Goal: Task Accomplishment & Management: Complete application form

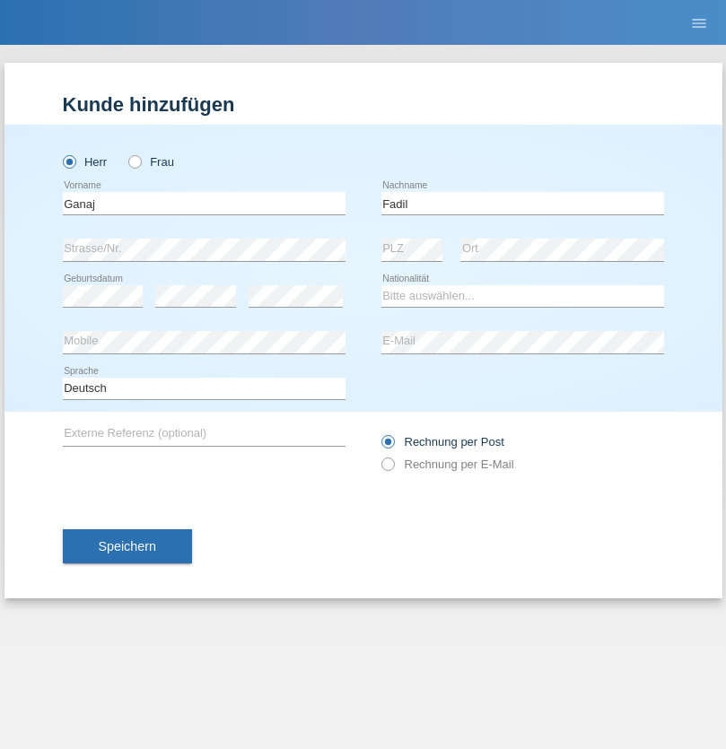
type input "Fadil"
select select "XK"
select select "C"
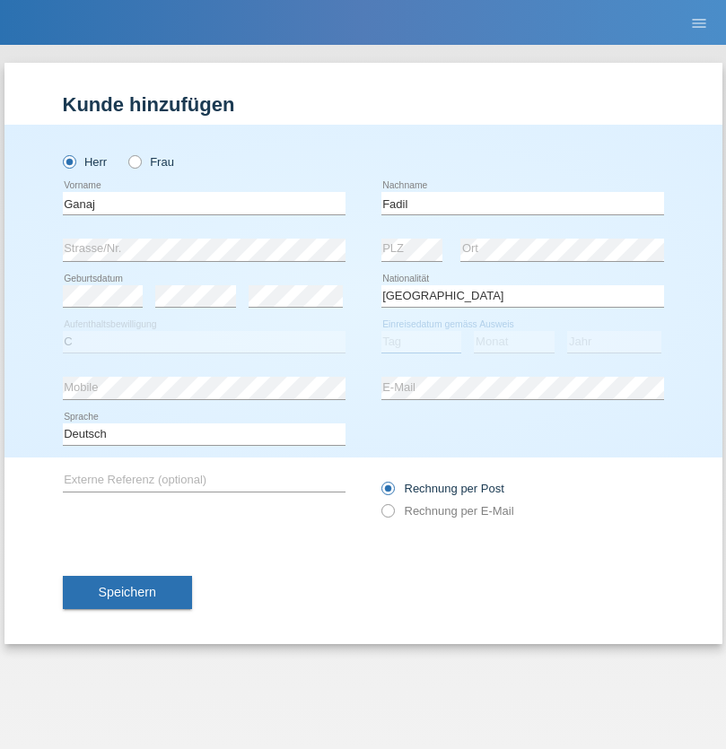
select select "11"
select select "08"
select select "2021"
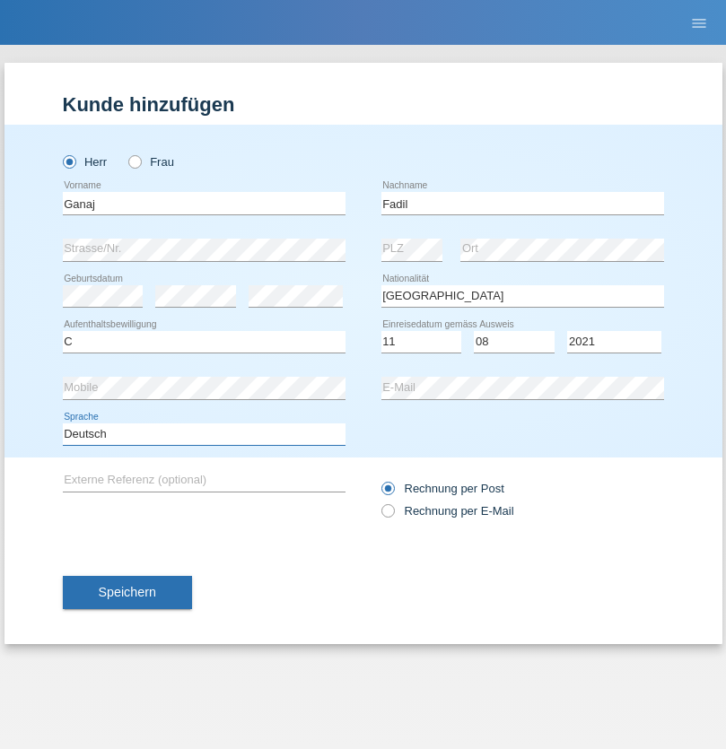
select select "en"
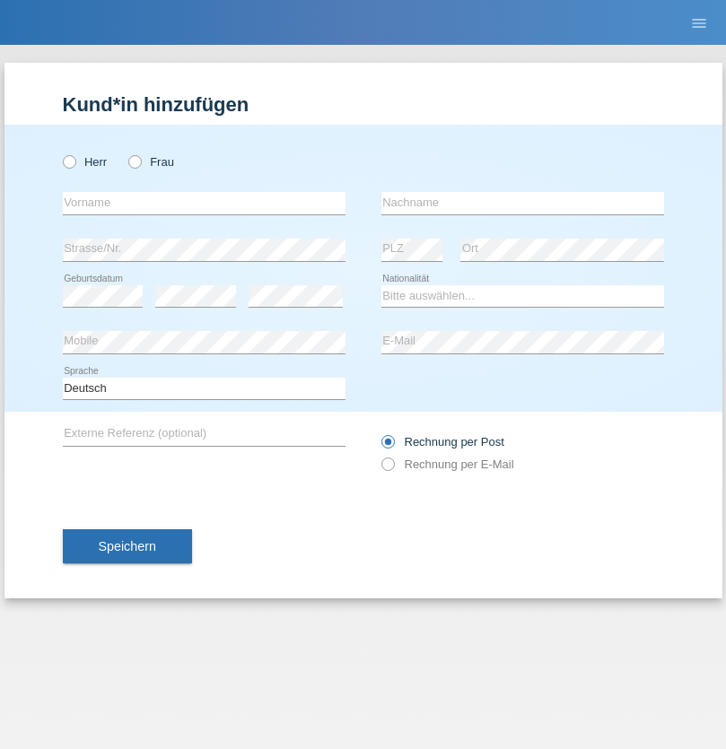
radio input "true"
click at [204, 203] on input "text" at bounding box center [204, 203] width 283 height 22
type input "Ibrahim"
click at [522, 203] on input "text" at bounding box center [522, 203] width 283 height 22
type input "Muja"
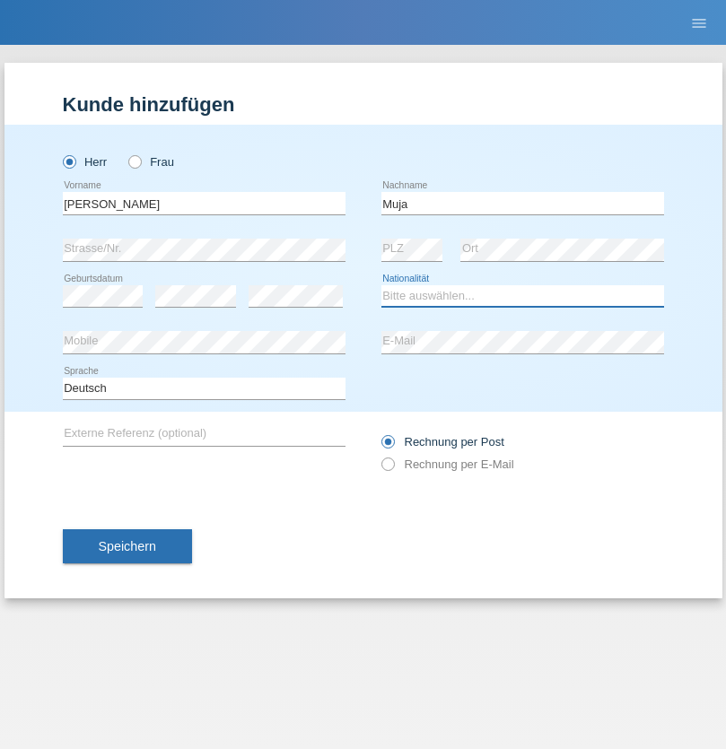
select select "XK"
select select "C"
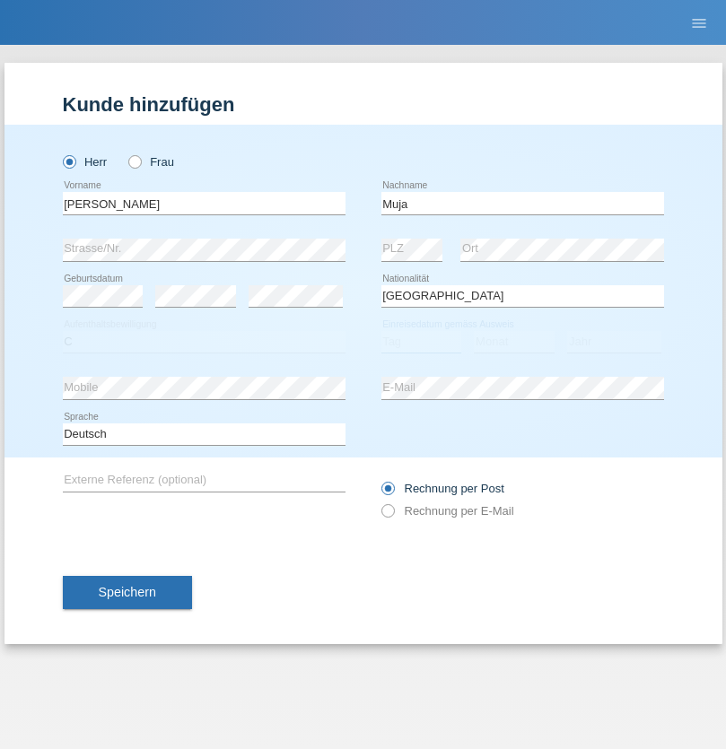
select select "03"
select select "07"
select select "2021"
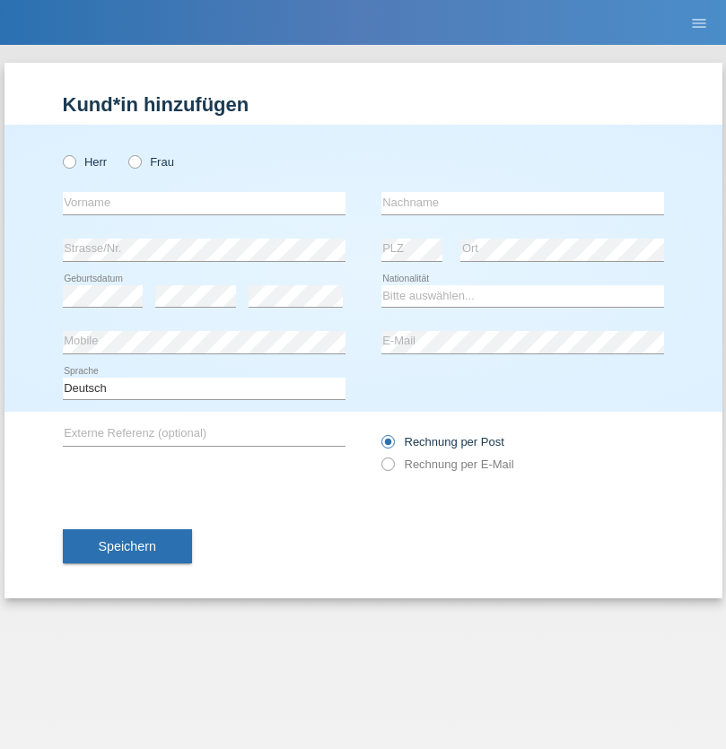
radio input "true"
click at [204, 203] on input "text" at bounding box center [204, 203] width 283 height 22
type input "[PERSON_NAME]"
click at [522, 203] on input "text" at bounding box center [522, 203] width 283 height 22
type input "Berger"
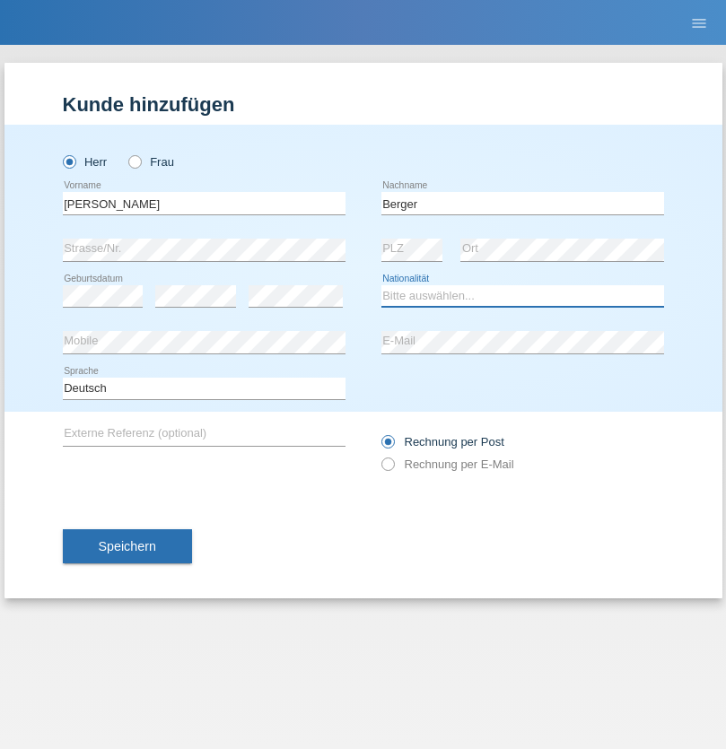
select select "CH"
radio input "true"
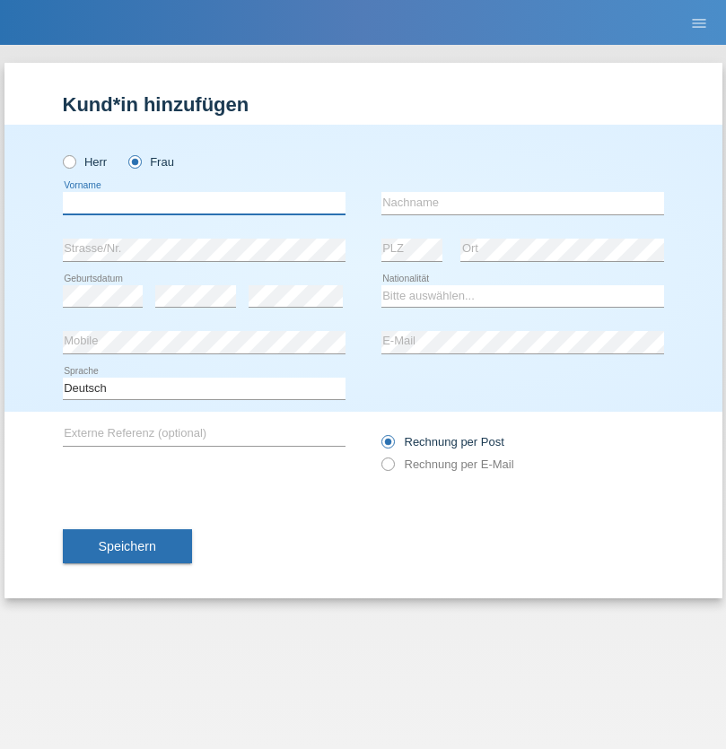
click at [204, 203] on input "text" at bounding box center [204, 203] width 283 height 22
type input "Teixeira da Silva Moço"
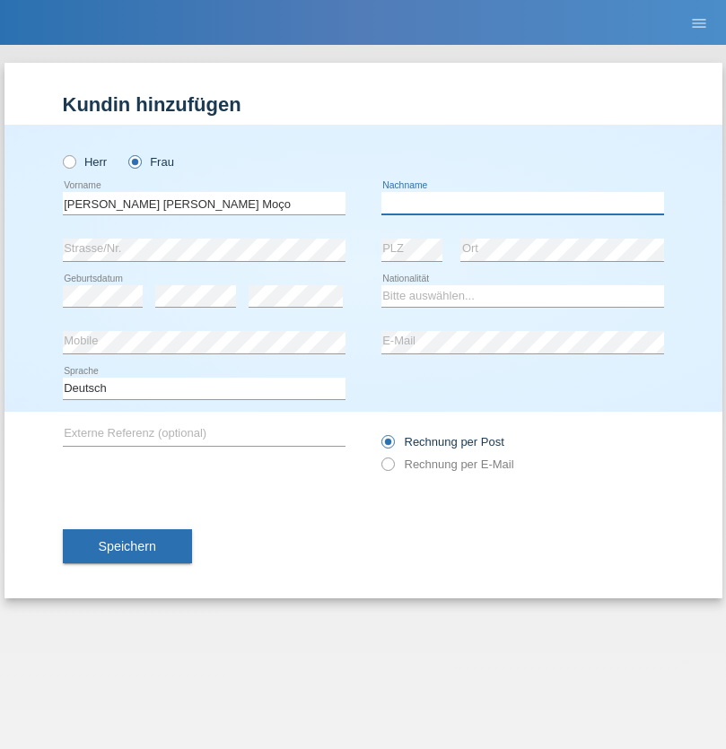
click at [522, 203] on input "text" at bounding box center [522, 203] width 283 height 22
type input "Paula"
select select "PT"
select select "C"
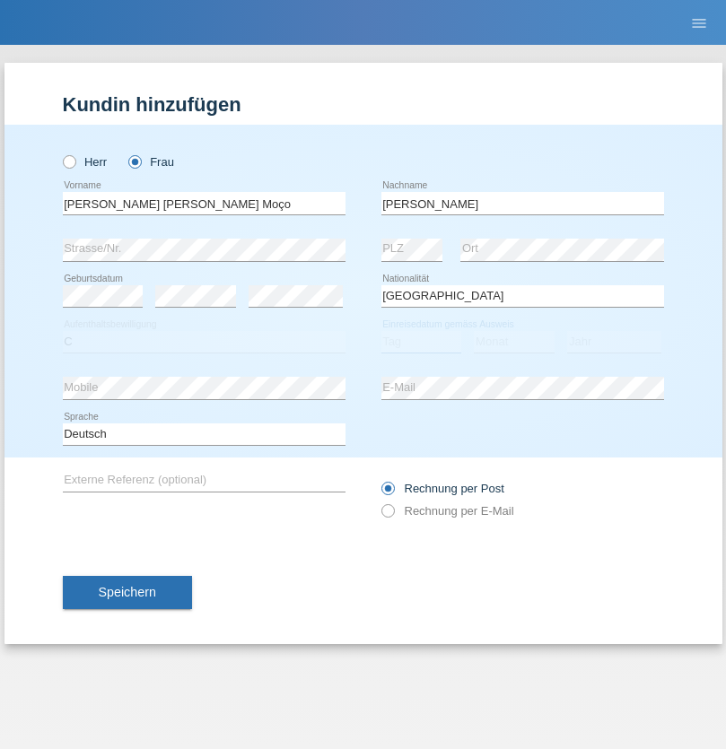
select select "28"
select select "03"
select select "2005"
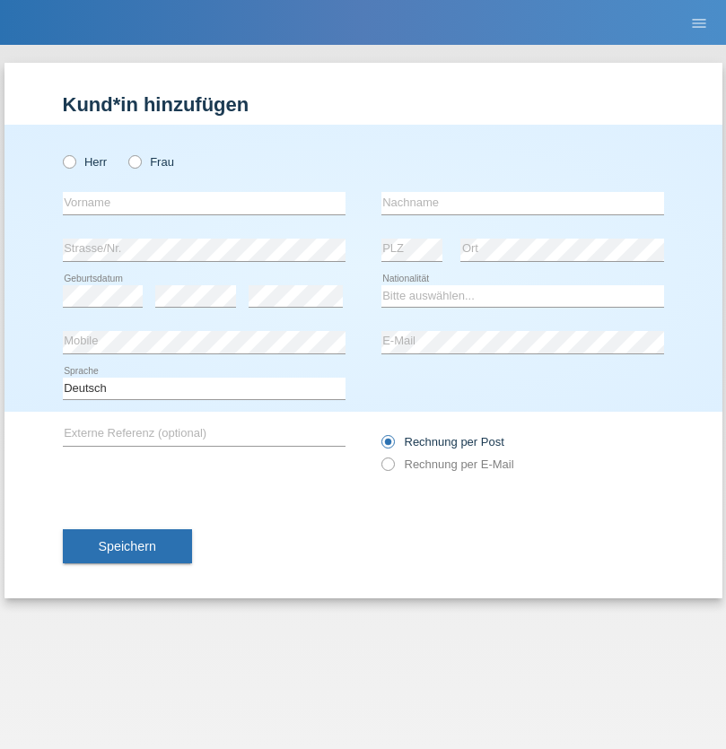
radio input "true"
click at [204, 203] on input "text" at bounding box center [204, 203] width 283 height 22
type input "Momand"
click at [522, 203] on input "text" at bounding box center [522, 203] width 283 height 22
type input "Azmat"
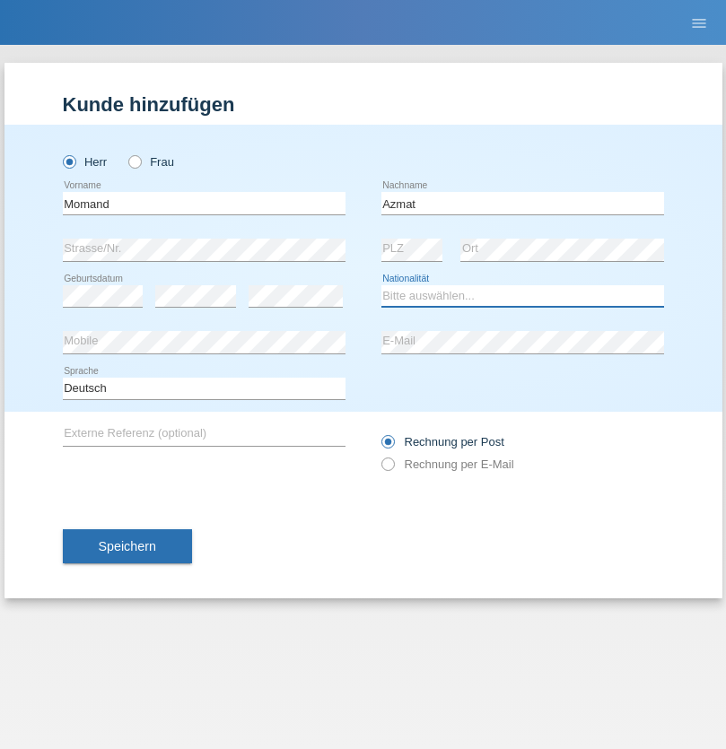
select select "CH"
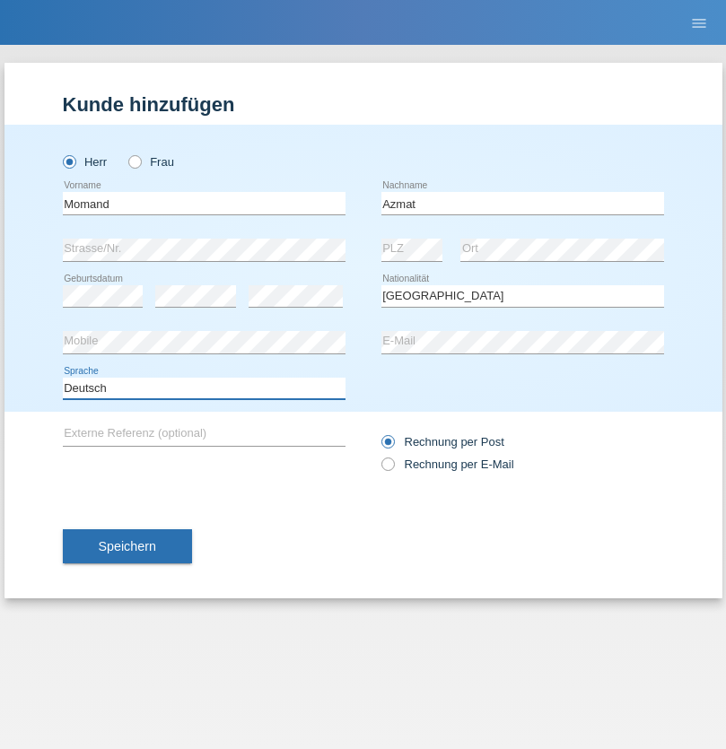
select select "en"
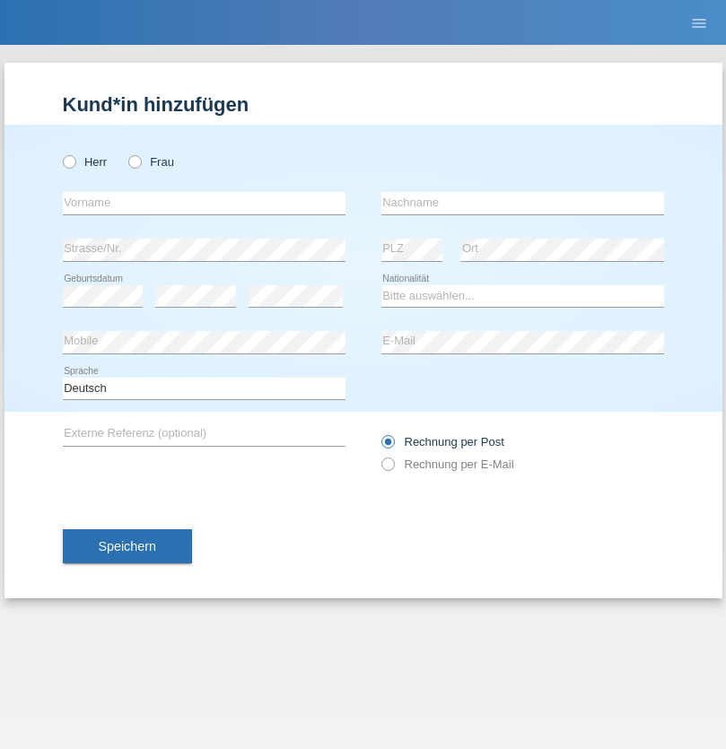
radio input "true"
click at [204, 203] on input "text" at bounding box center [204, 203] width 283 height 22
type input "Allan"
click at [522, 203] on input "text" at bounding box center [522, 203] width 283 height 22
type input "Theurillat"
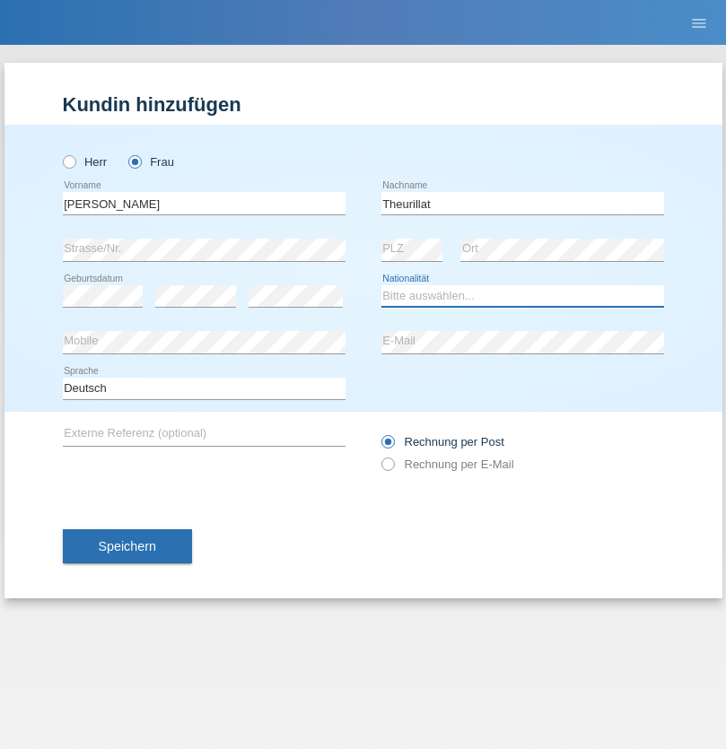
select select "CH"
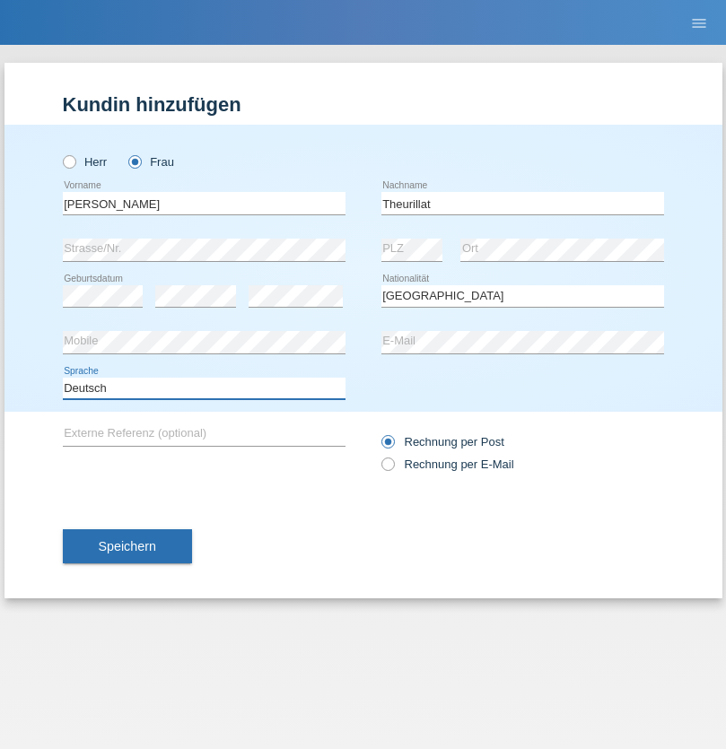
select select "en"
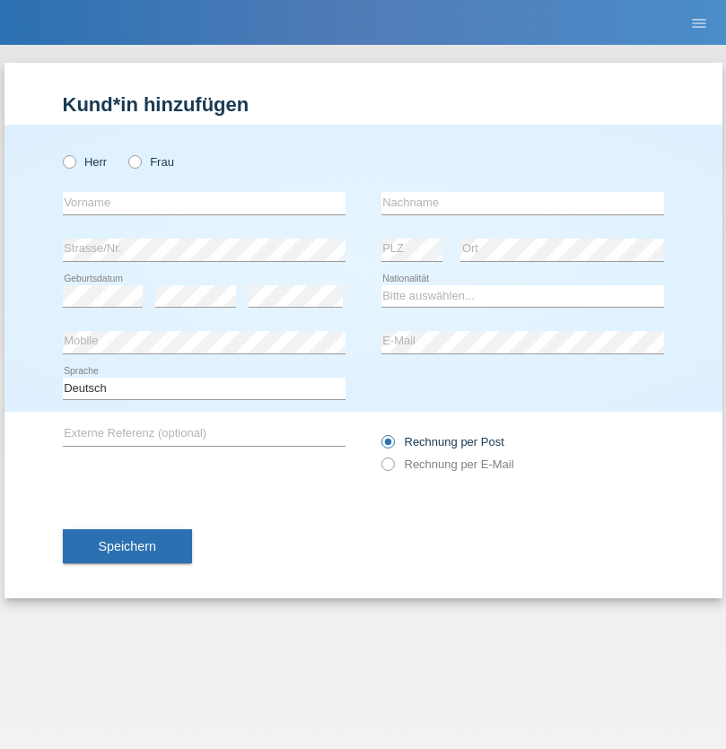
radio input "true"
click at [204, 203] on input "text" at bounding box center [204, 203] width 283 height 22
type input "Jack"
click at [522, 203] on input "text" at bounding box center [522, 203] width 283 height 22
type input "Graf"
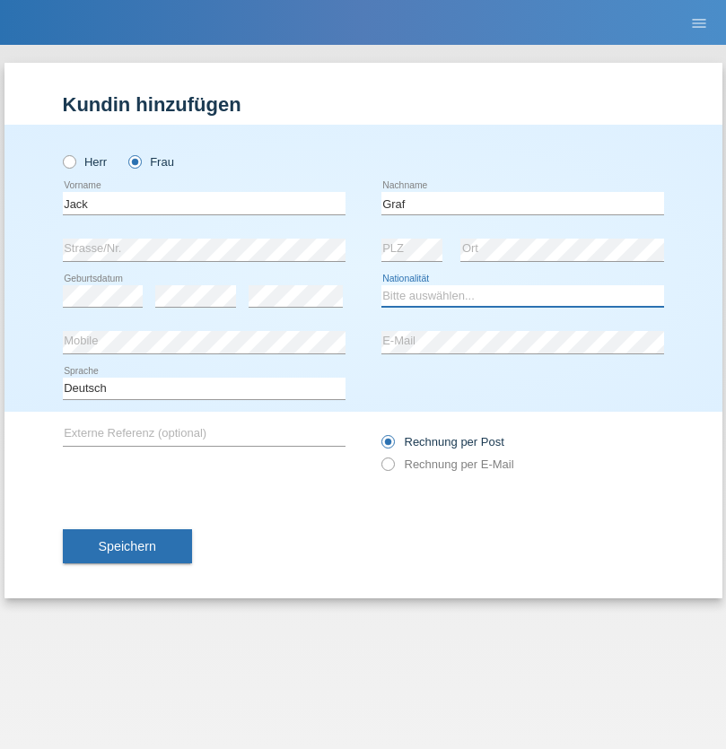
select select "CH"
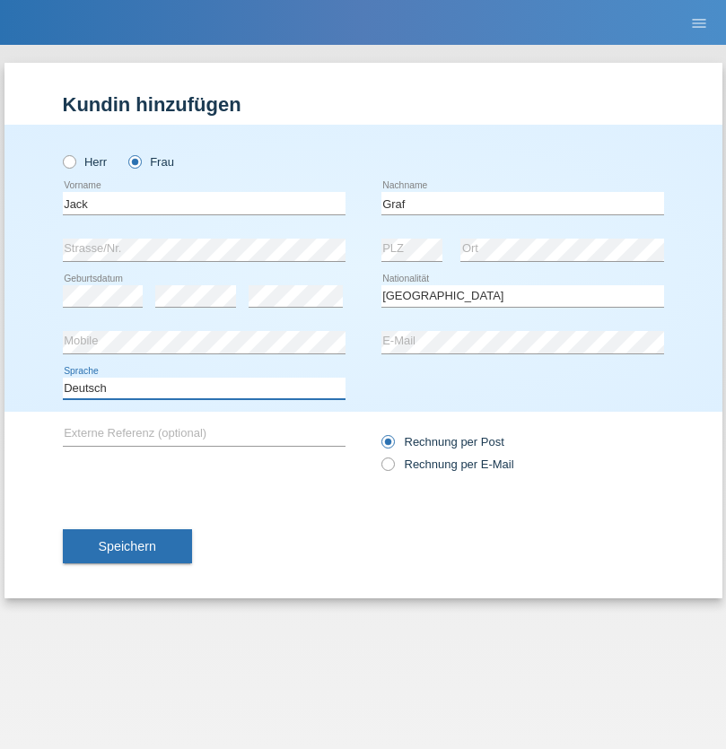
select select "en"
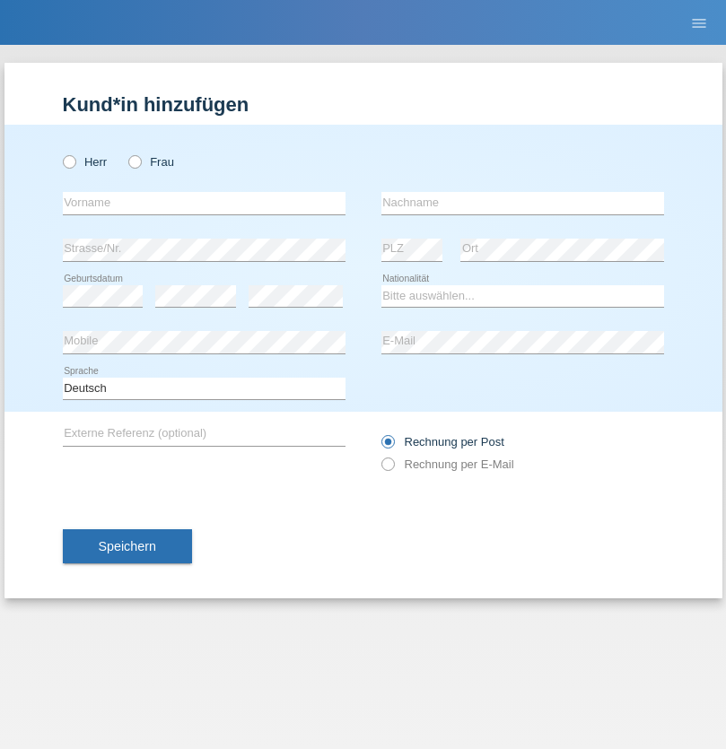
radio input "true"
click at [204, 203] on input "text" at bounding box center [204, 203] width 283 height 22
type input "Teklay"
click at [522, 203] on input "text" at bounding box center [522, 203] width 283 height 22
type input "Fiori"
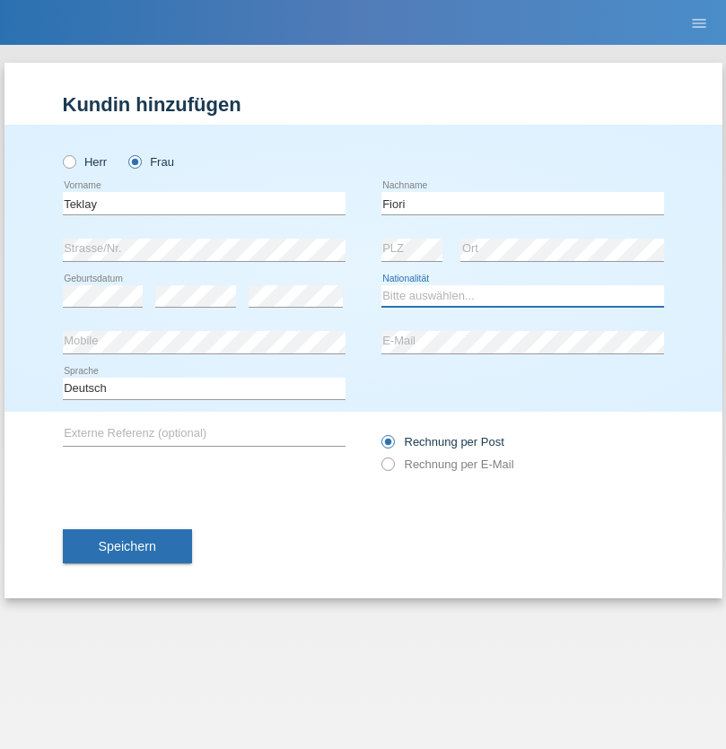
select select "ER"
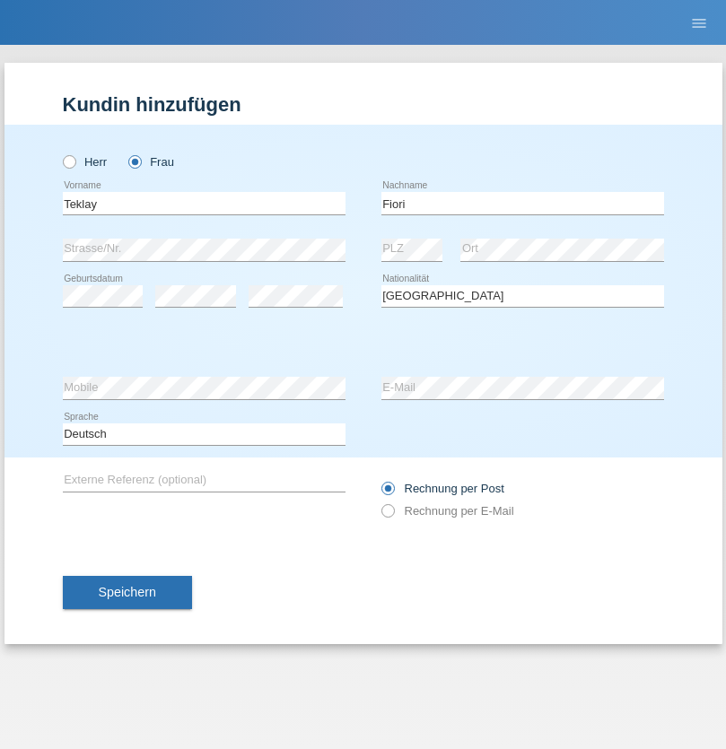
select select "C"
select select "11"
select select "08"
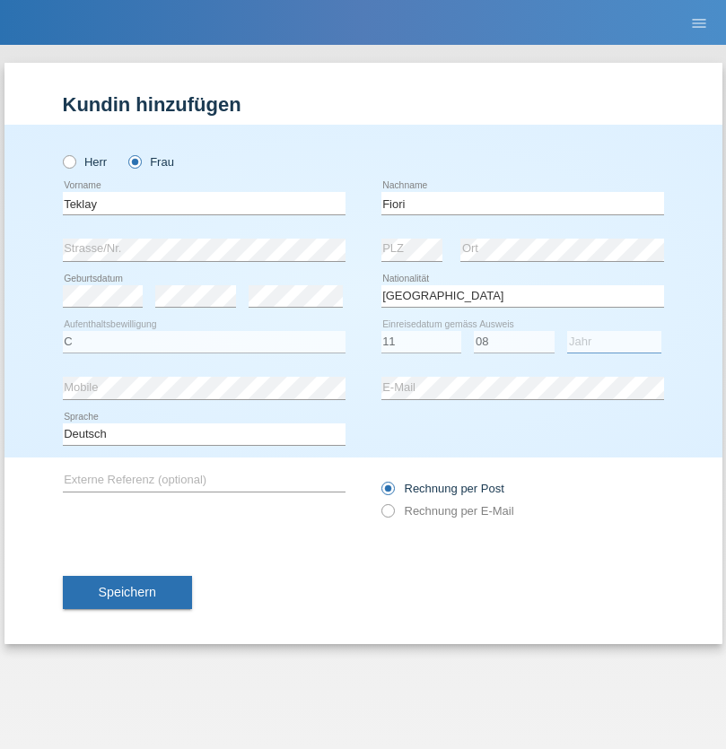
select select "2021"
select select "en"
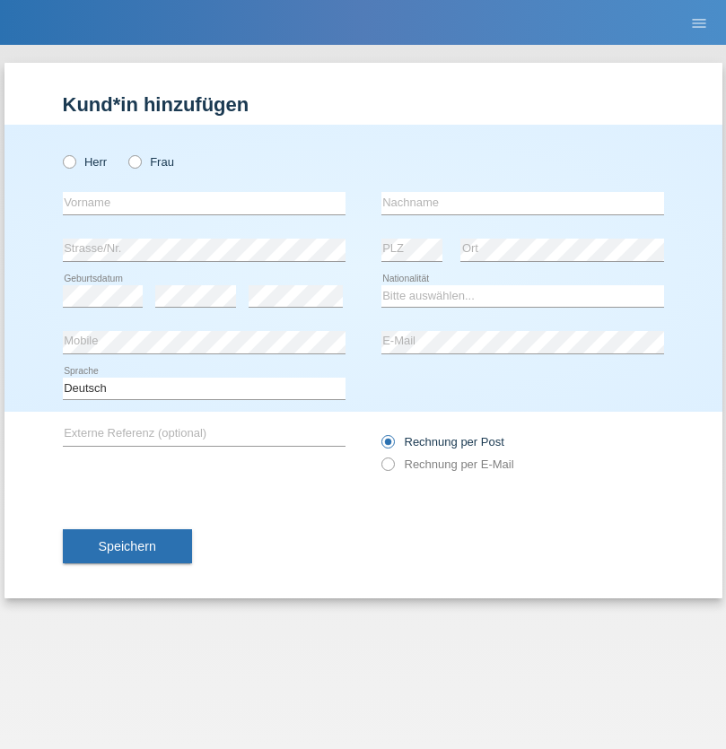
radio input "true"
click at [204, 203] on input "text" at bounding box center [204, 203] width 283 height 22
type input "Sadia"
click at [522, 203] on input "text" at bounding box center [522, 203] width 283 height 22
type input "Nejmaoui"
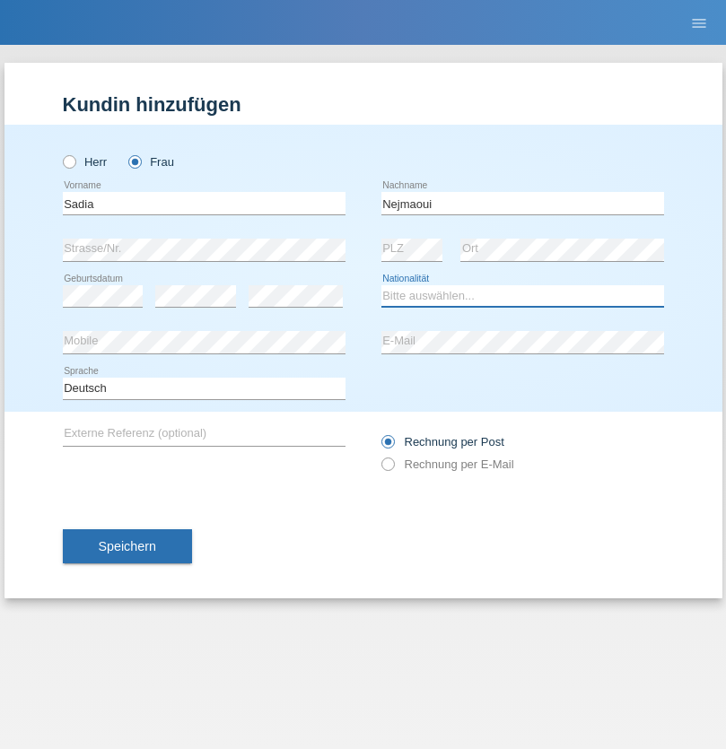
select select "MA"
select select "C"
select select "01"
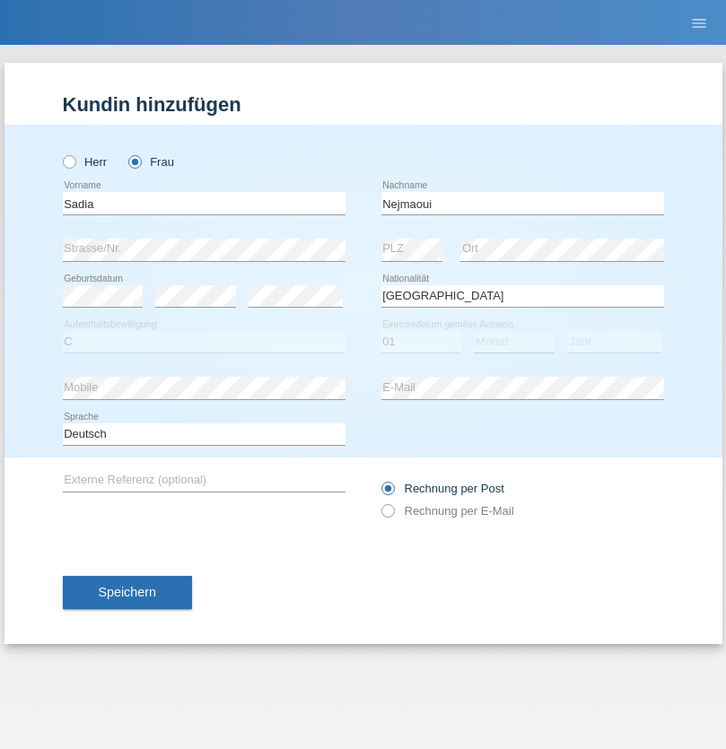
select select "06"
select select "1964"
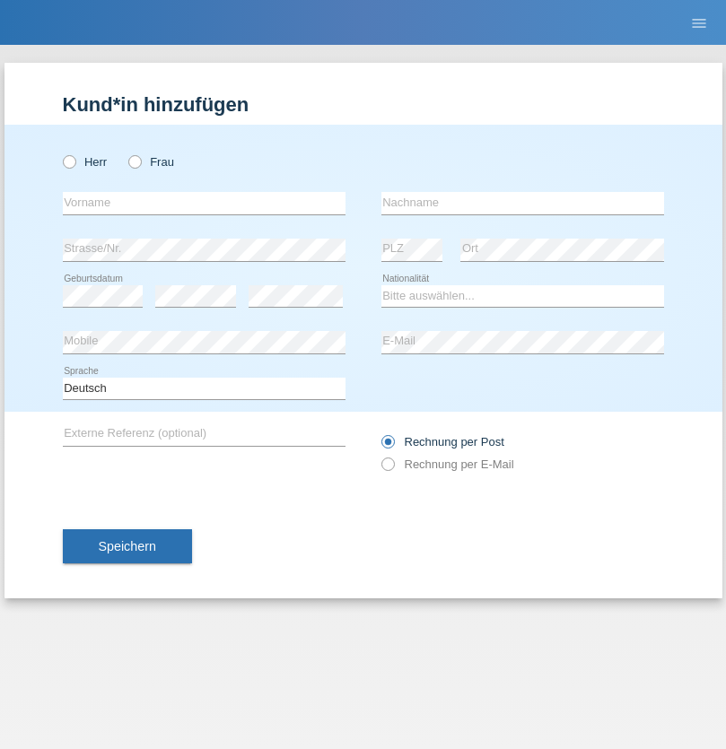
radio input "true"
click at [204, 203] on input "text" at bounding box center [204, 203] width 283 height 22
type input "Carlos"
click at [522, 203] on input "text" at bounding box center [522, 203] width 283 height 22
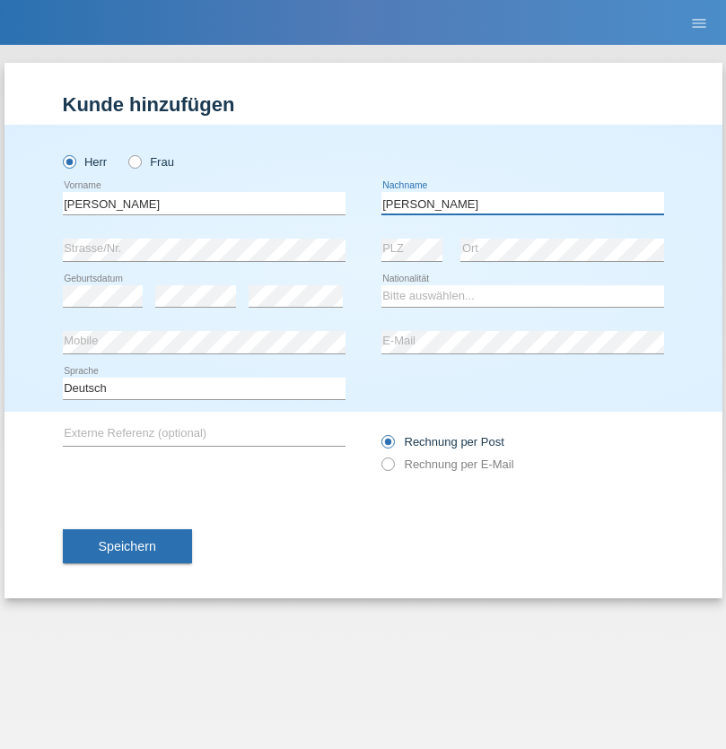
type input "Nobrega"
select select "CH"
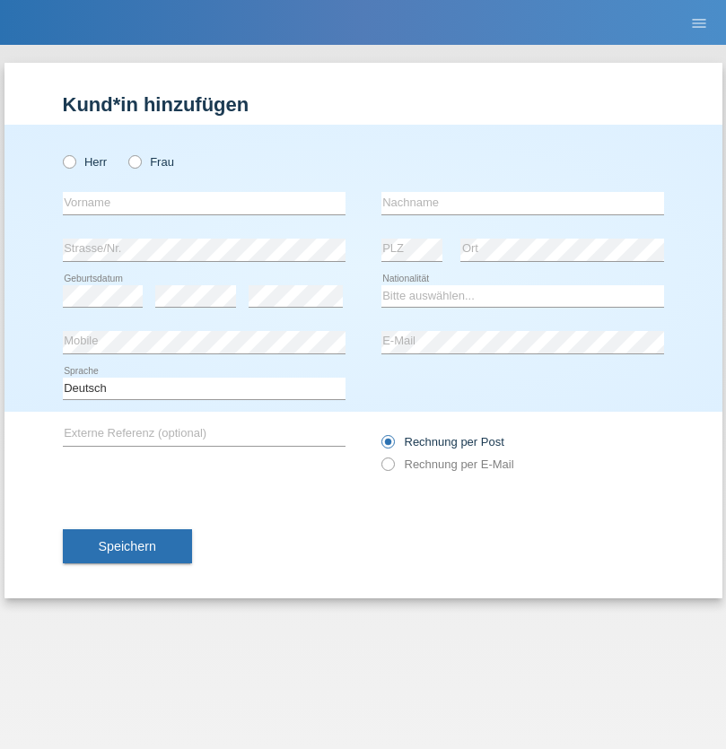
radio input "true"
click at [204, 203] on input "text" at bounding box center [204, 203] width 283 height 22
type input "Thivagaran"
click at [522, 203] on input "text" at bounding box center [522, 203] width 283 height 22
type input "Selvanayagam"
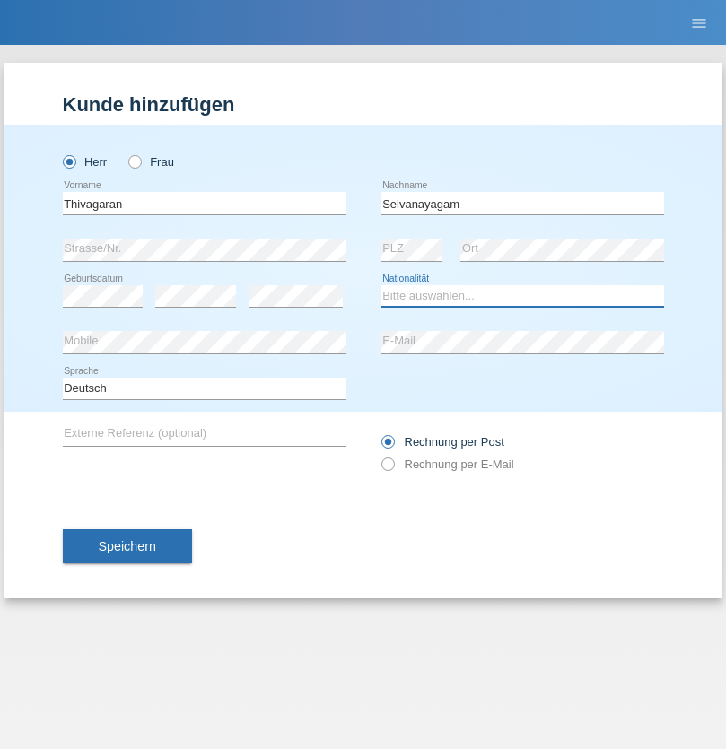
select select "LK"
select select "C"
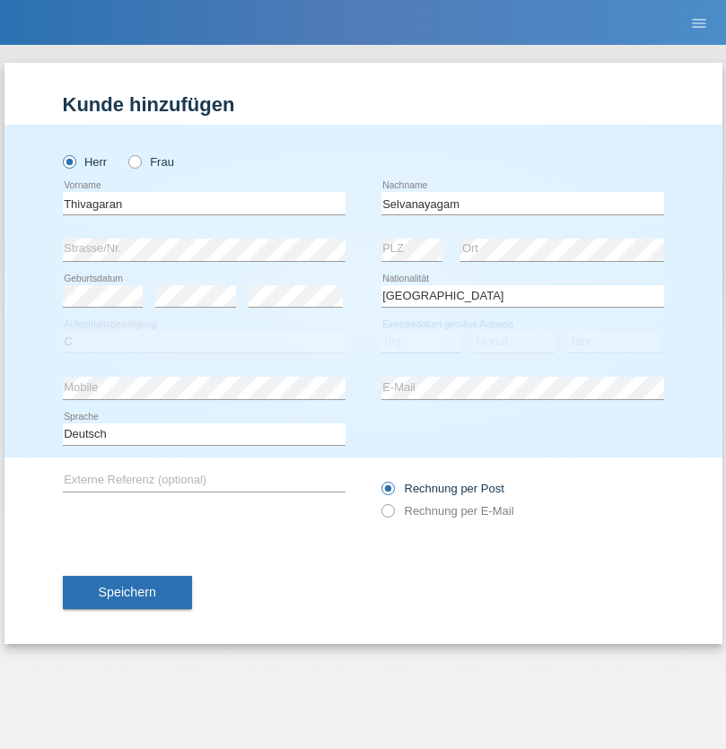
select select "23"
select select "03"
select select "2021"
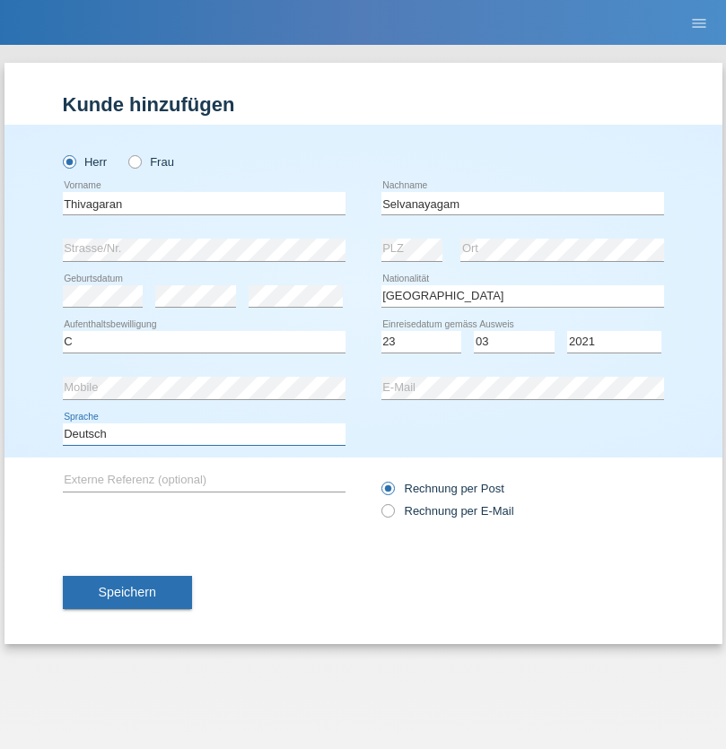
select select "en"
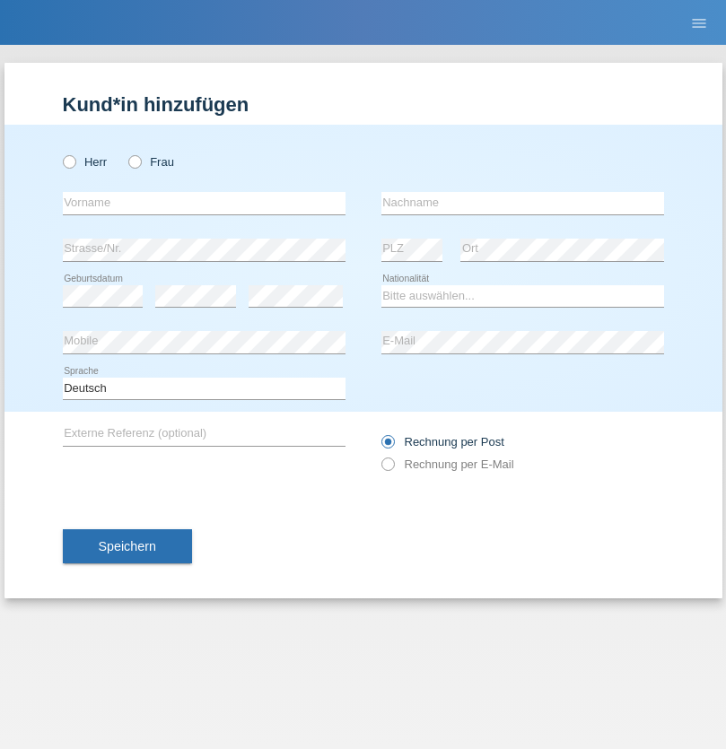
radio input "true"
click at [204, 203] on input "text" at bounding box center [204, 203] width 283 height 22
type input "[PERSON_NAME]"
click at [522, 203] on input "text" at bounding box center [522, 203] width 283 height 22
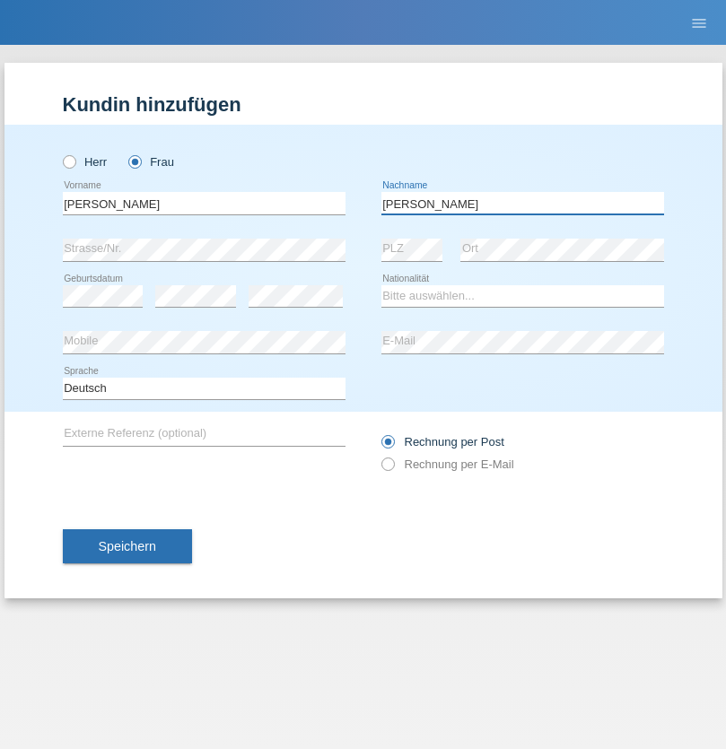
type input "[PERSON_NAME]"
select select "CH"
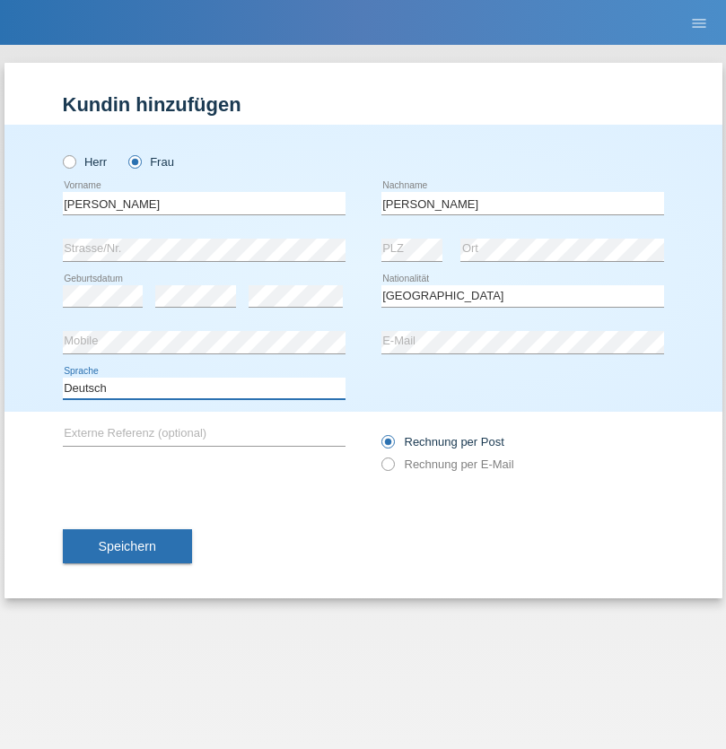
select select "en"
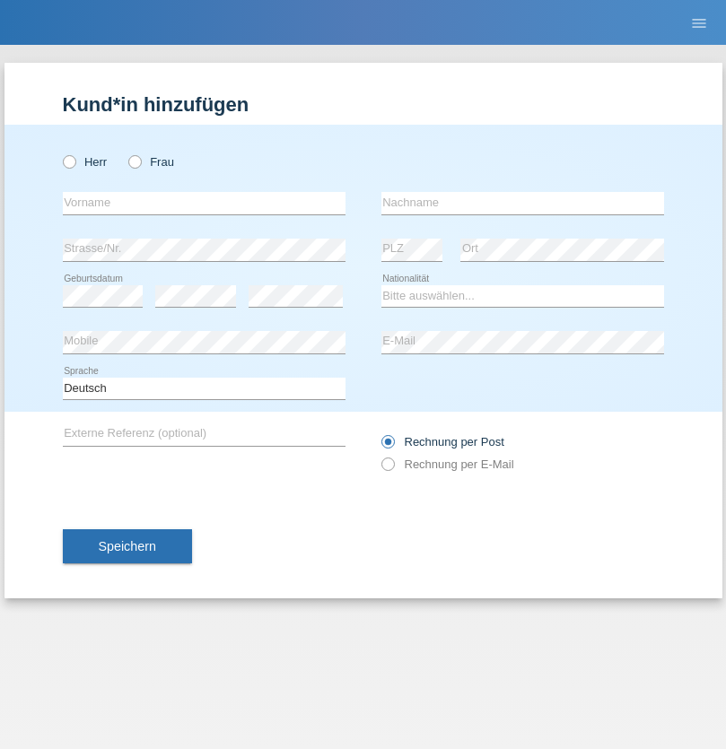
radio input "true"
click at [204, 203] on input "text" at bounding box center [204, 203] width 283 height 22
type input "Tymur"
click at [522, 203] on input "text" at bounding box center [522, 203] width 283 height 22
type input "Hunderchuk"
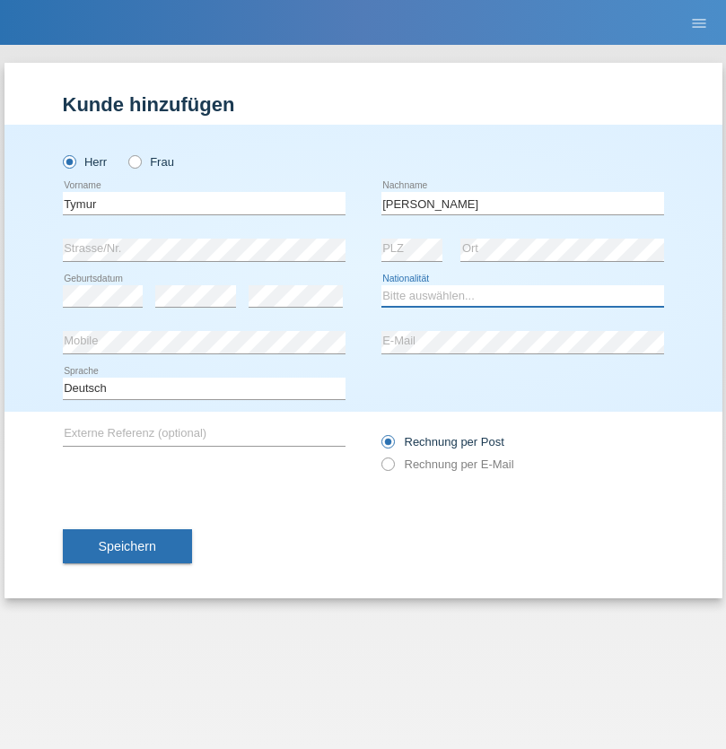
select select "UA"
select select "C"
select select "20"
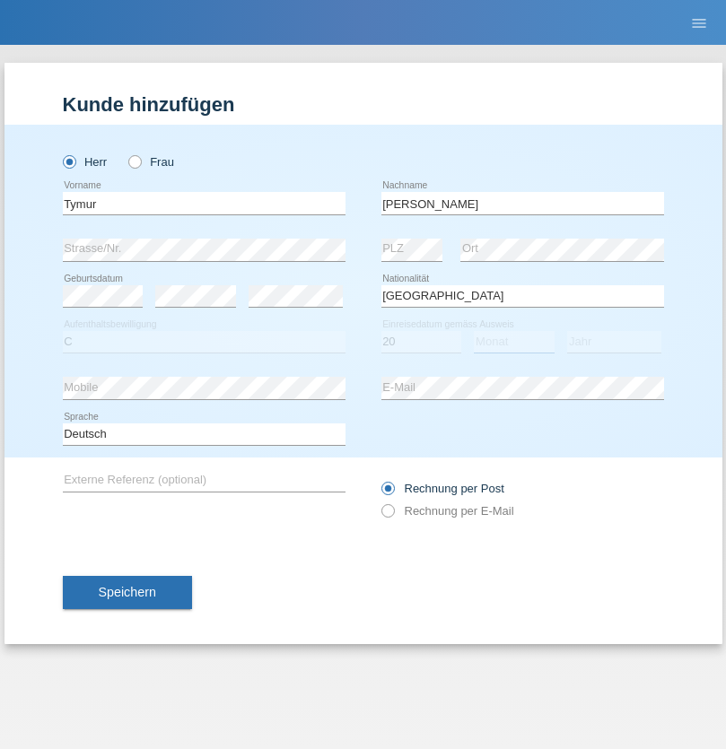
select select "08"
select select "2021"
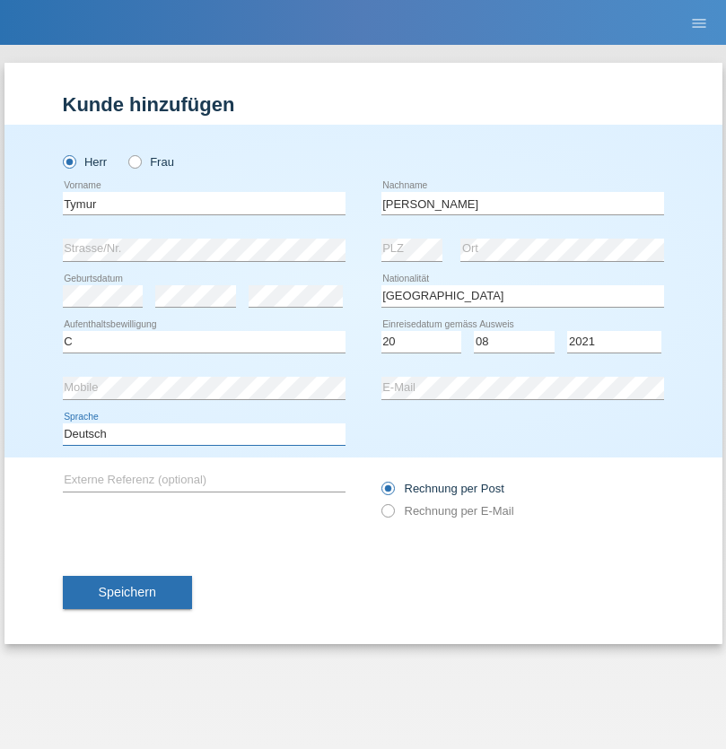
select select "en"
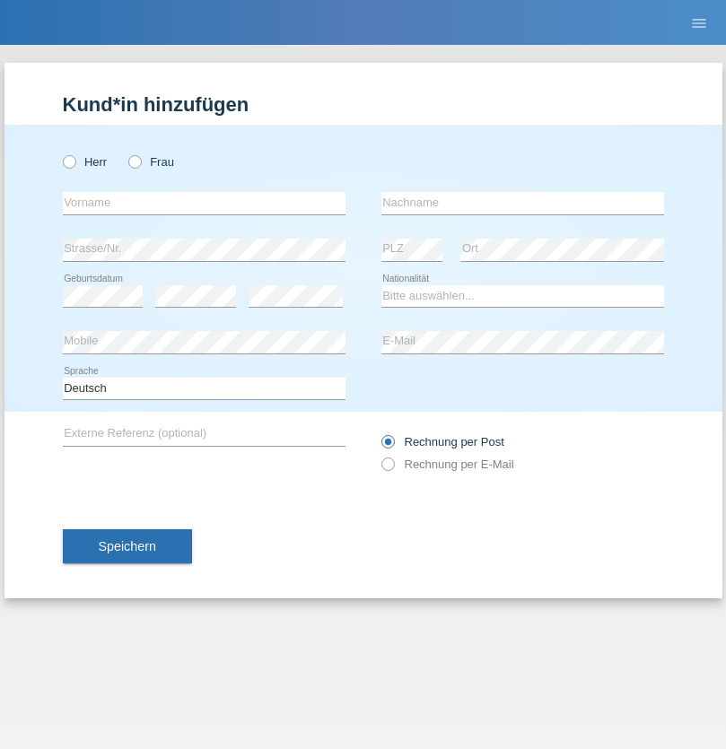
radio input "true"
click at [204, 203] on input "text" at bounding box center [204, 203] width 283 height 22
type input "Tymur"
click at [522, 203] on input "text" at bounding box center [522, 203] width 283 height 22
type input "Hunderchuj"
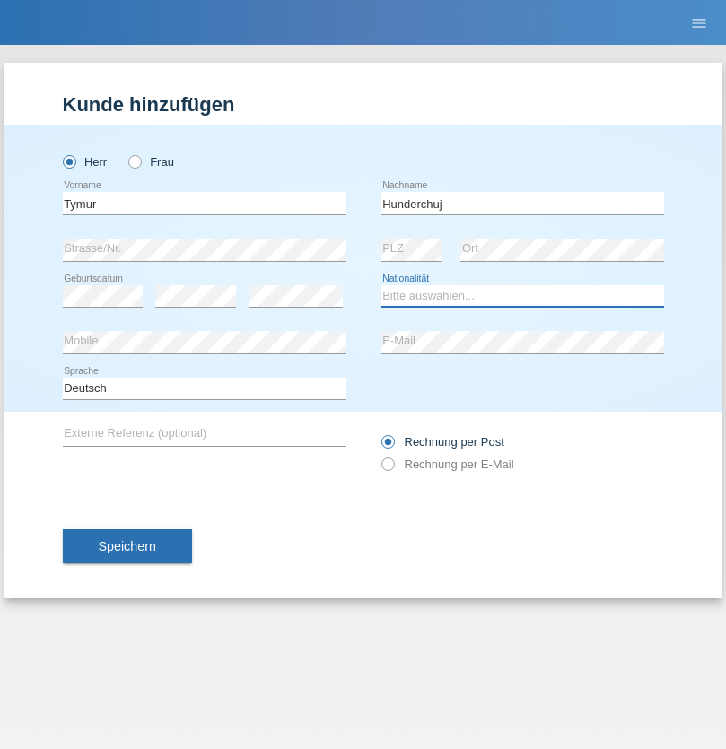
select select "UA"
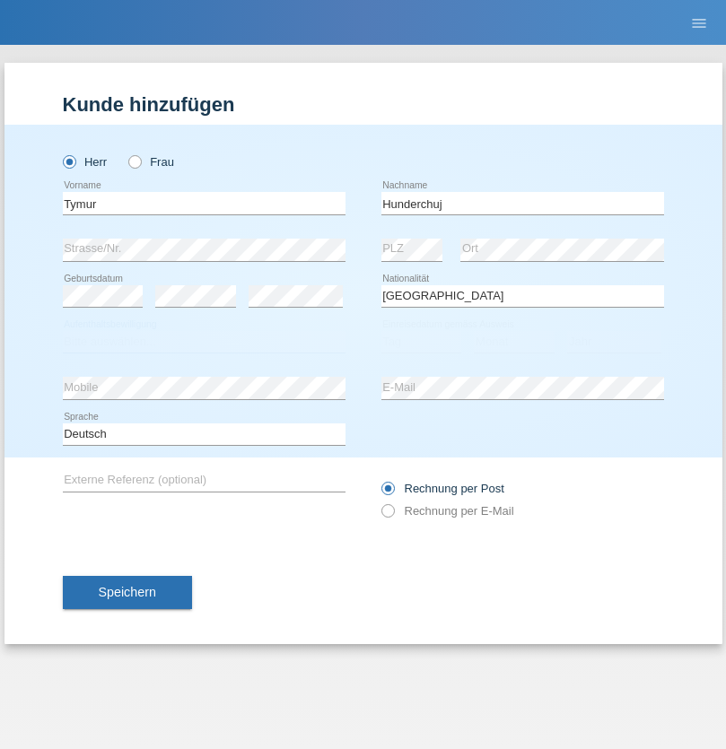
select select "C"
select select "20"
select select "08"
select select "2021"
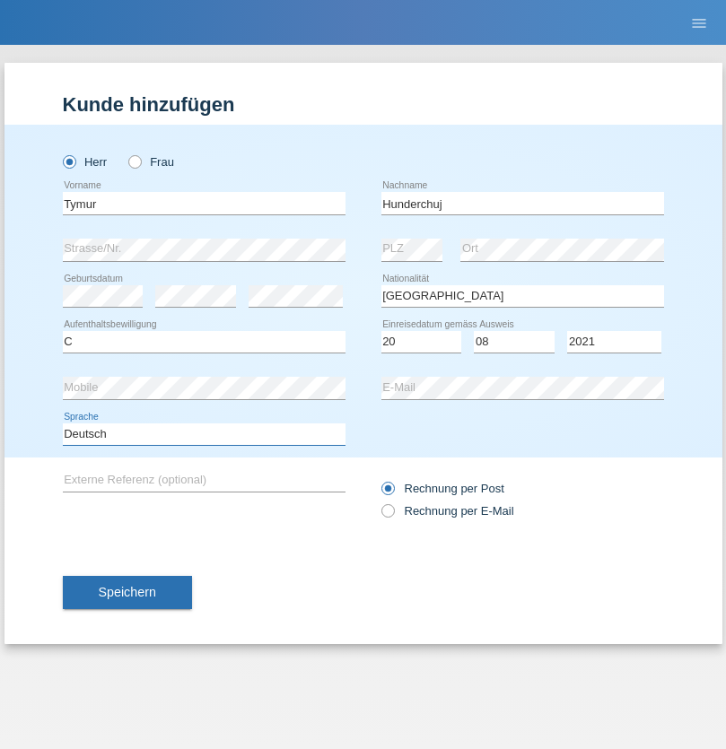
select select "en"
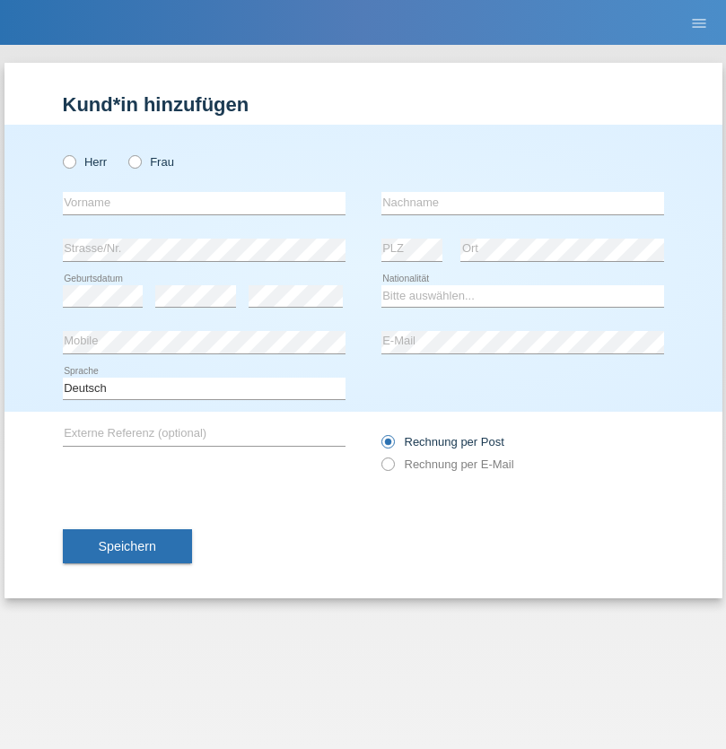
radio input "true"
click at [204, 203] on input "text" at bounding box center [204, 203] width 283 height 22
type input "Dominik"
click at [522, 203] on input "text" at bounding box center [522, 203] width 283 height 22
type input "Tropp"
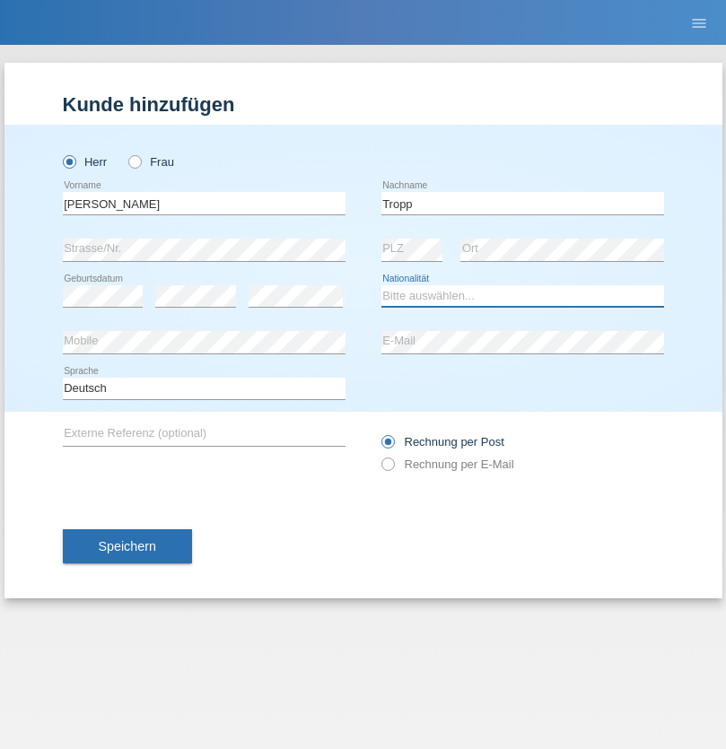
select select "SK"
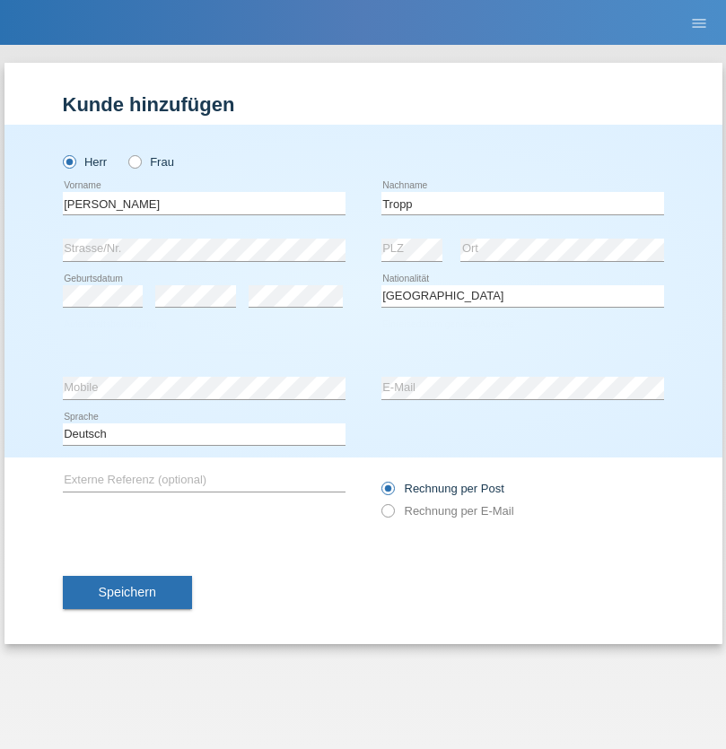
select select "C"
select select "11"
select select "08"
select select "2021"
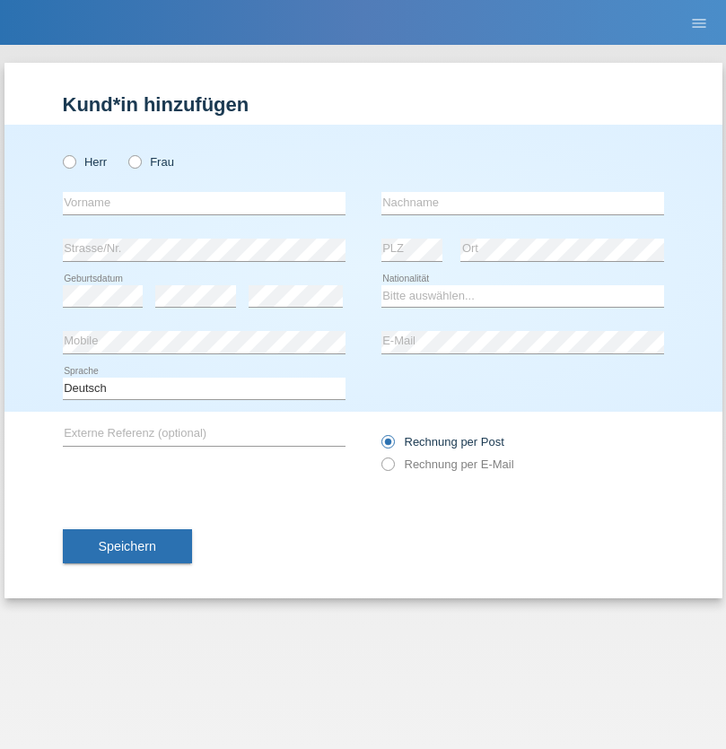
radio input "true"
click at [204, 203] on input "text" at bounding box center [204, 203] width 283 height 22
type input "[PERSON_NAME]"
click at [522, 203] on input "text" at bounding box center [522, 203] width 283 height 22
type input "Ringle"
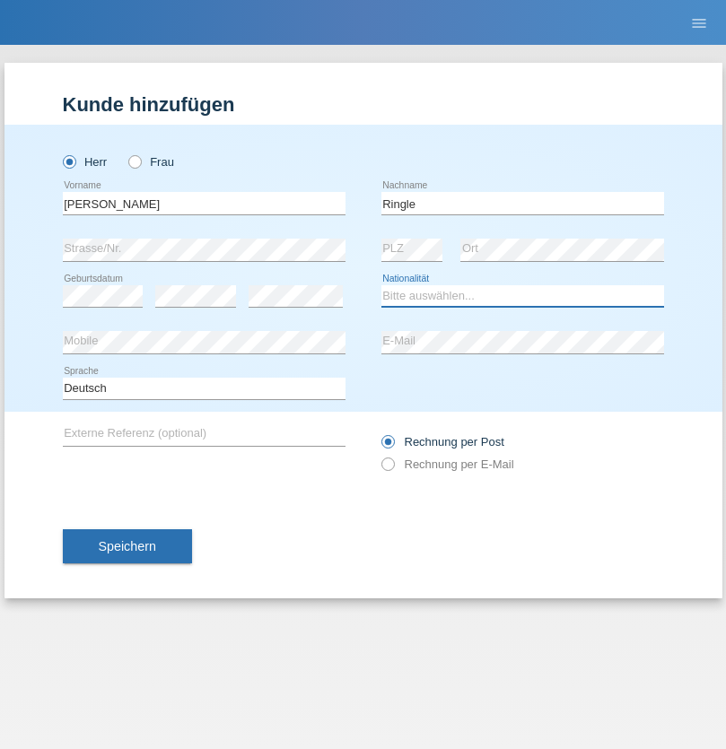
select select "DE"
select select "C"
select select "06"
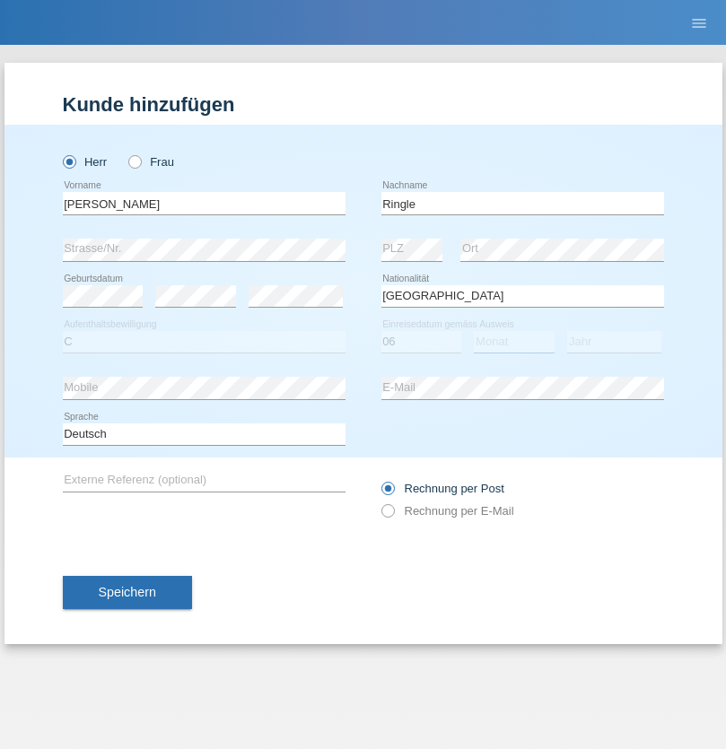
select select "01"
select select "2021"
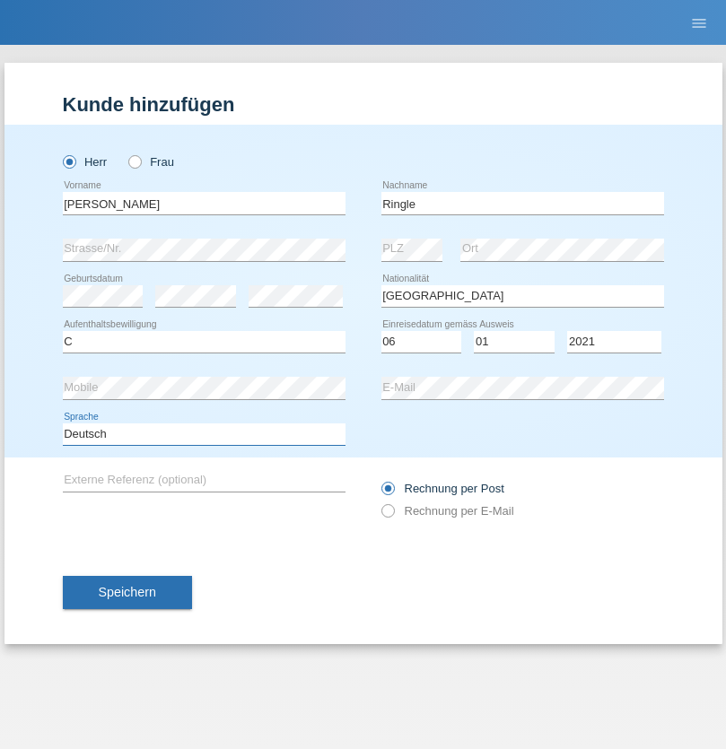
select select "en"
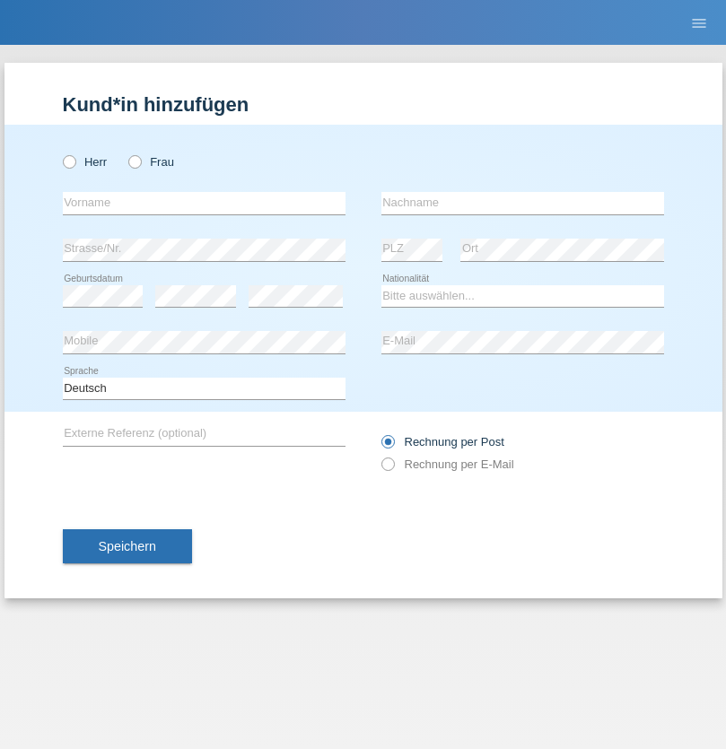
radio input "true"
click at [204, 203] on input "text" at bounding box center [204, 203] width 283 height 22
type input "Junior"
click at [522, 203] on input "text" at bounding box center [522, 203] width 283 height 22
type input "Mauricio"
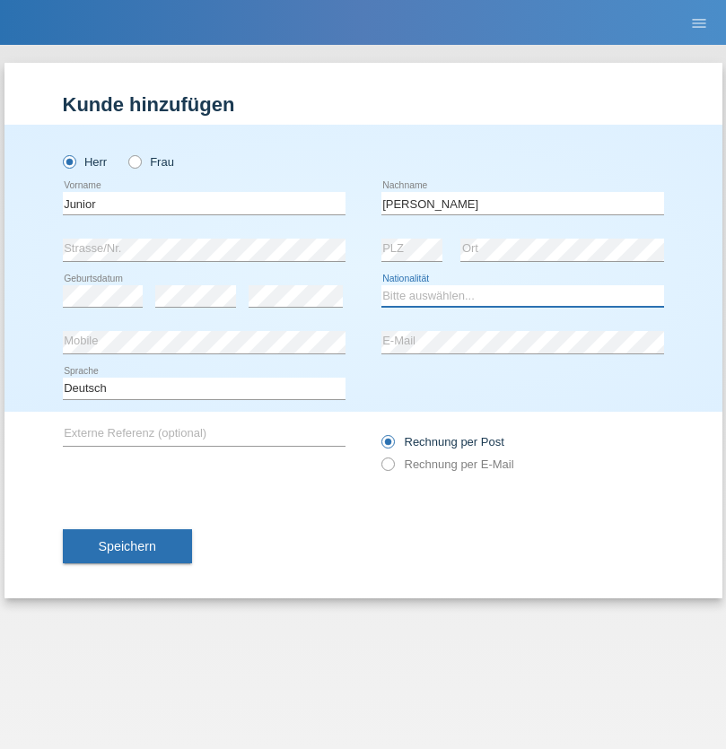
select select "CH"
radio input "true"
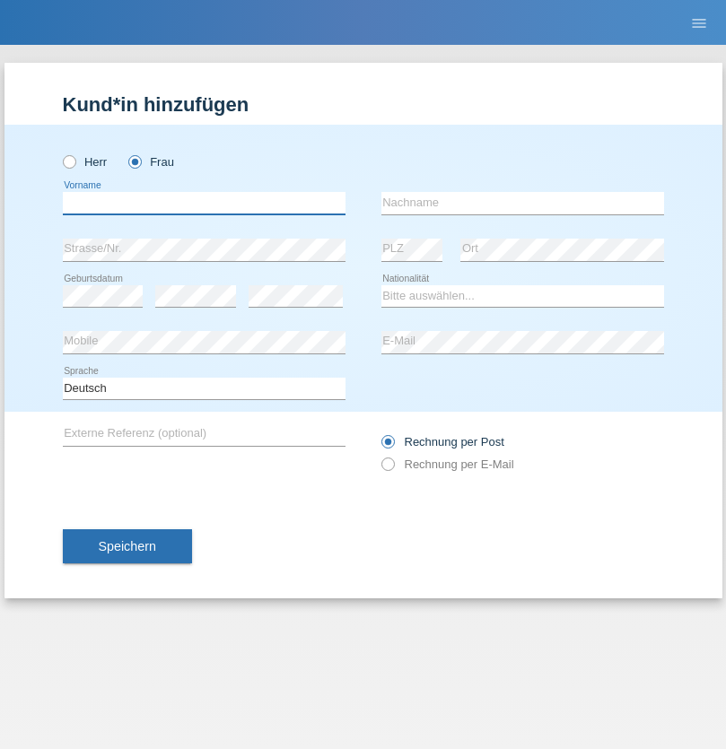
click at [204, 203] on input "text" at bounding box center [204, 203] width 283 height 22
type input "Maria Fernanda"
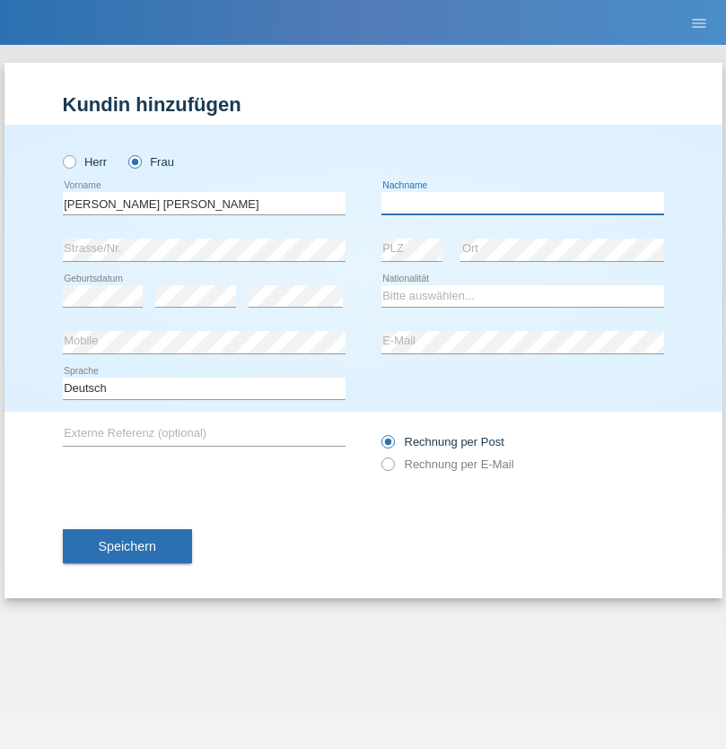
click at [522, 203] on input "text" at bounding box center [522, 203] width 283 height 22
type input "Knusel Campillo"
select select "CH"
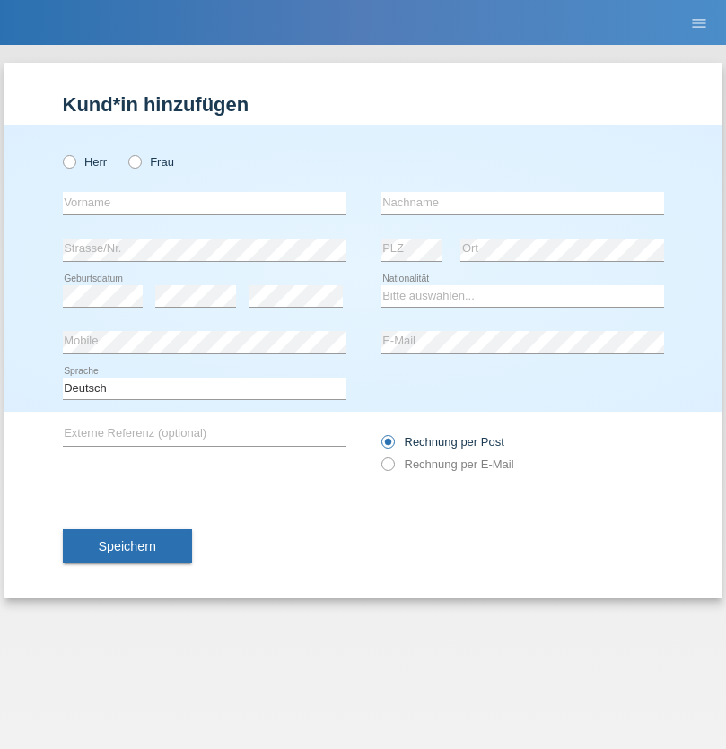
radio input "true"
click at [204, 203] on input "text" at bounding box center [204, 203] width 283 height 22
type input "Beqiri"
click at [522, 203] on input "text" at bounding box center [522, 203] width 283 height 22
type input "Shpresa"
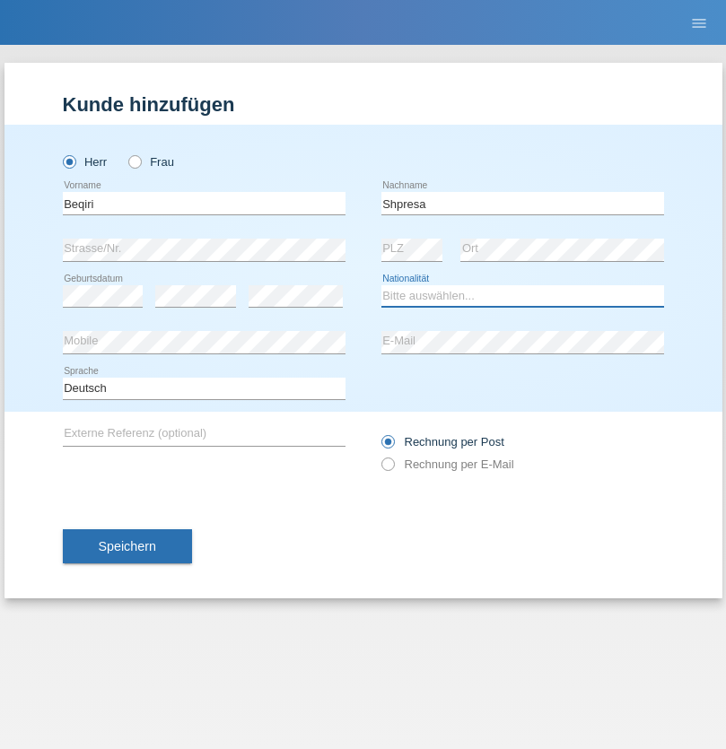
select select "XK"
select select "C"
select select "08"
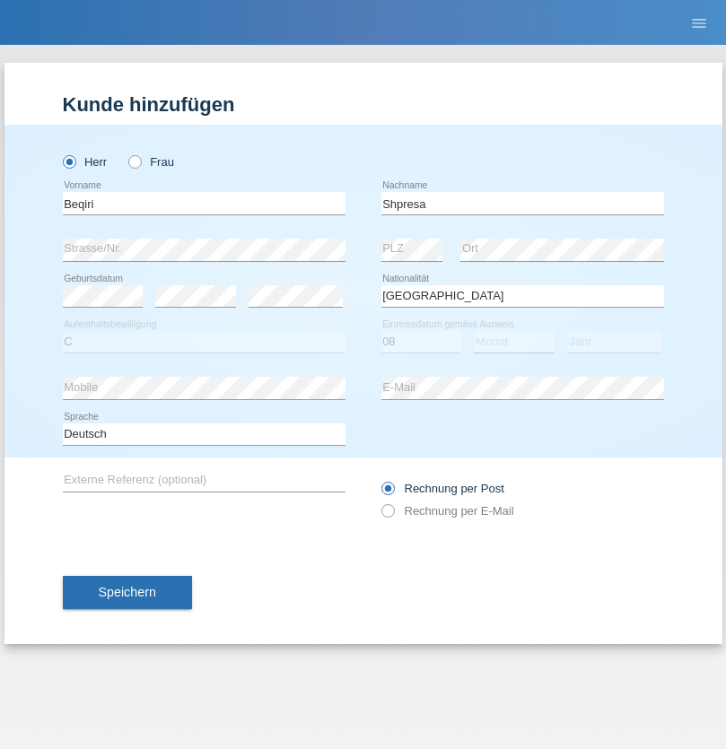
select select "02"
select select "1979"
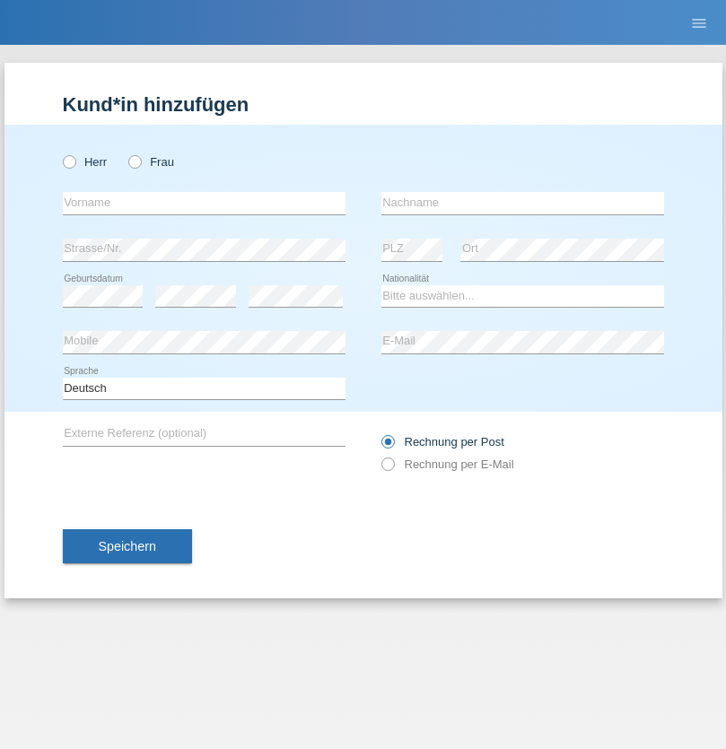
radio input "true"
click at [204, 203] on input "text" at bounding box center [204, 203] width 283 height 22
type input "[PERSON_NAME]"
click at [522, 203] on input "text" at bounding box center [522, 203] width 283 height 22
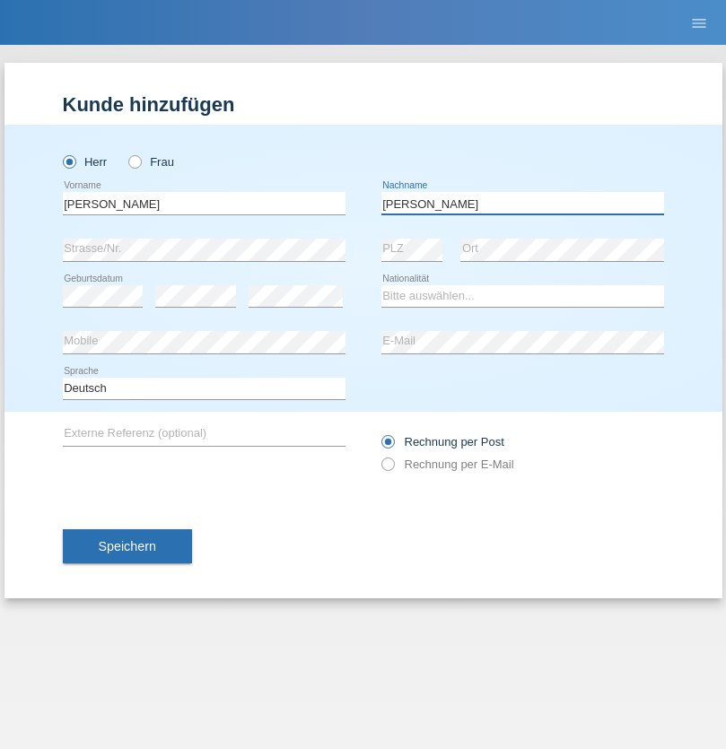
type input "[PERSON_NAME]"
select select "CH"
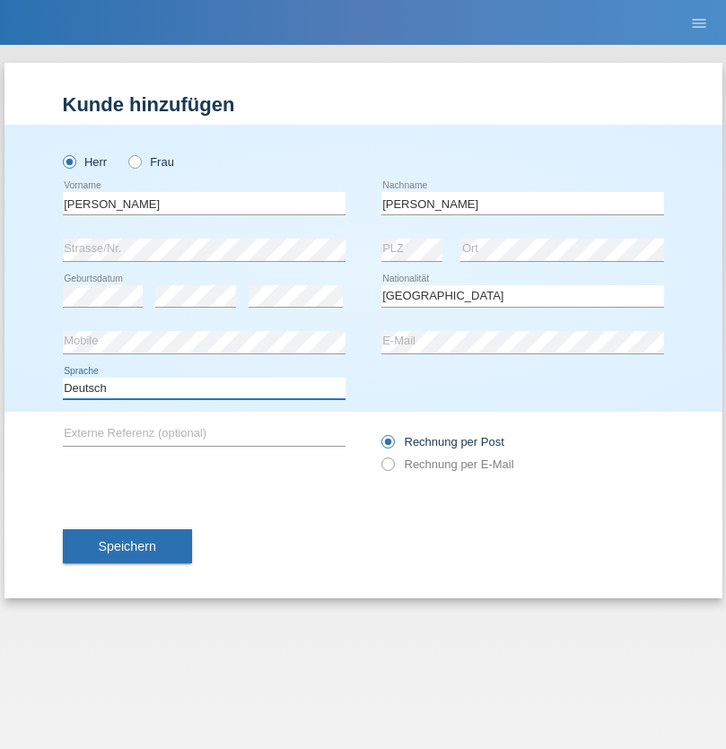
select select "en"
